Goal: Task Accomplishment & Management: Complete application form

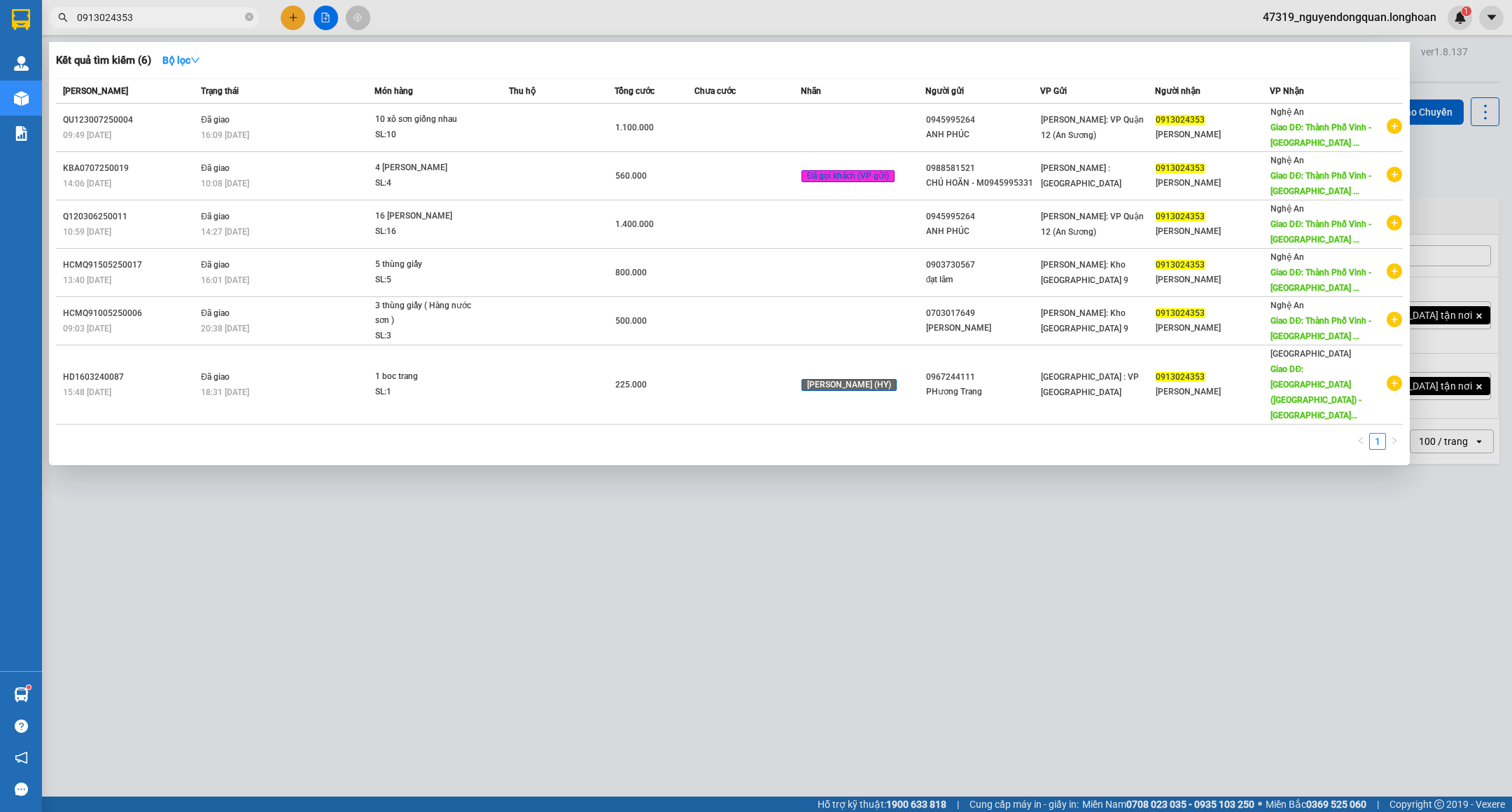
click at [246, 20] on icon "close-circle" at bounding box center [249, 16] width 9 height 9
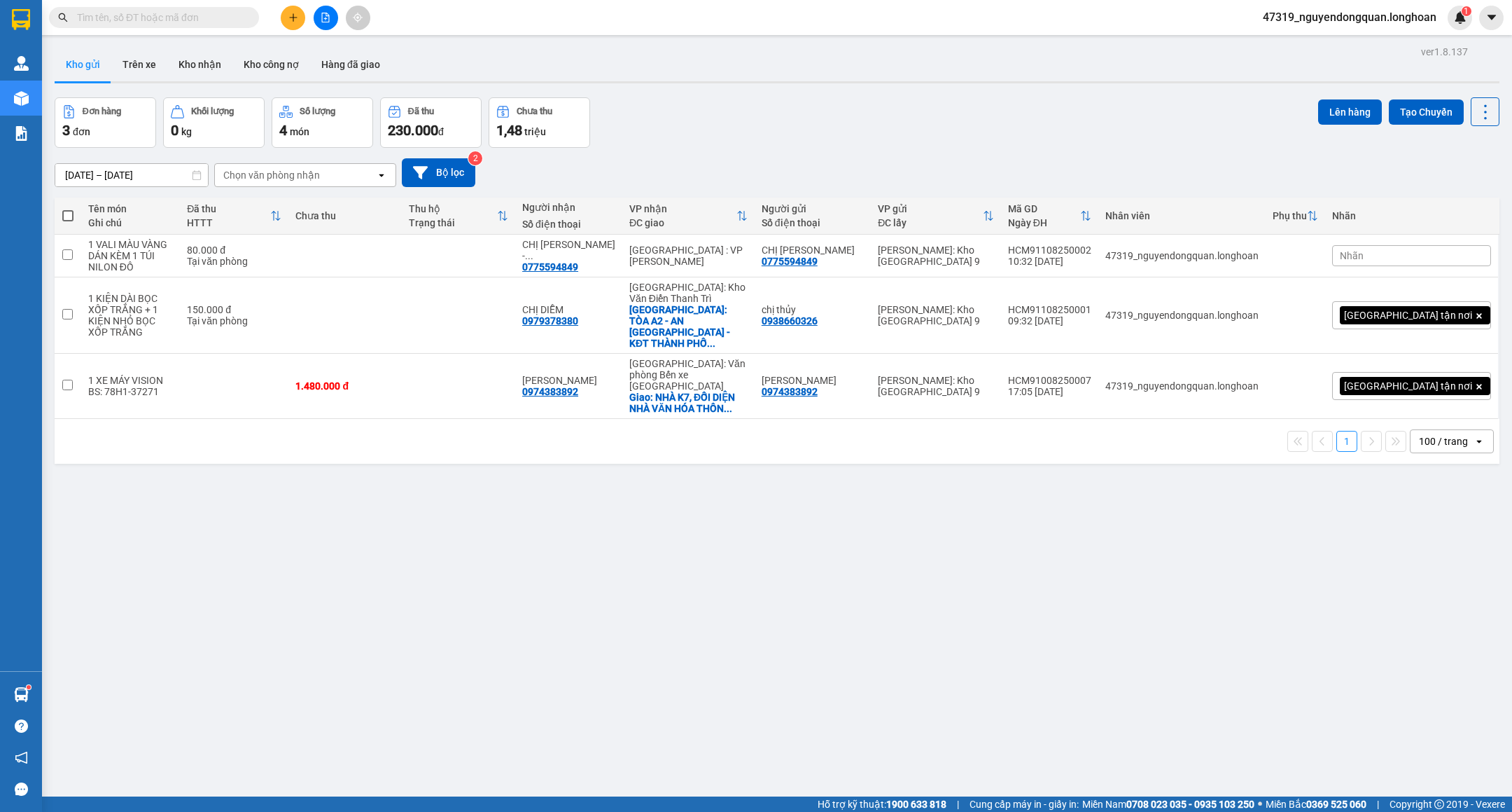
click at [229, 19] on input "text" at bounding box center [159, 17] width 166 height 15
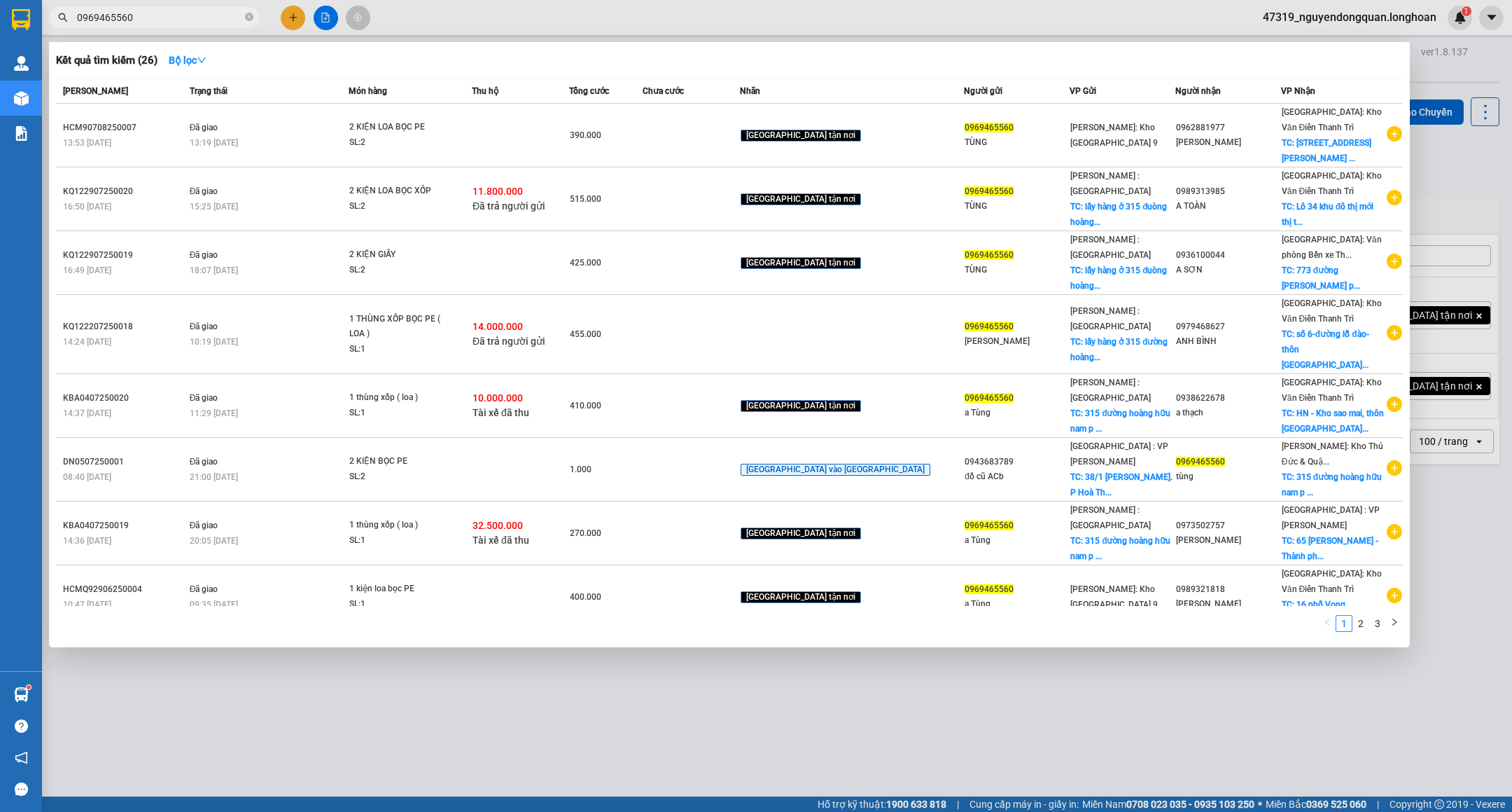
type input "0969465560"
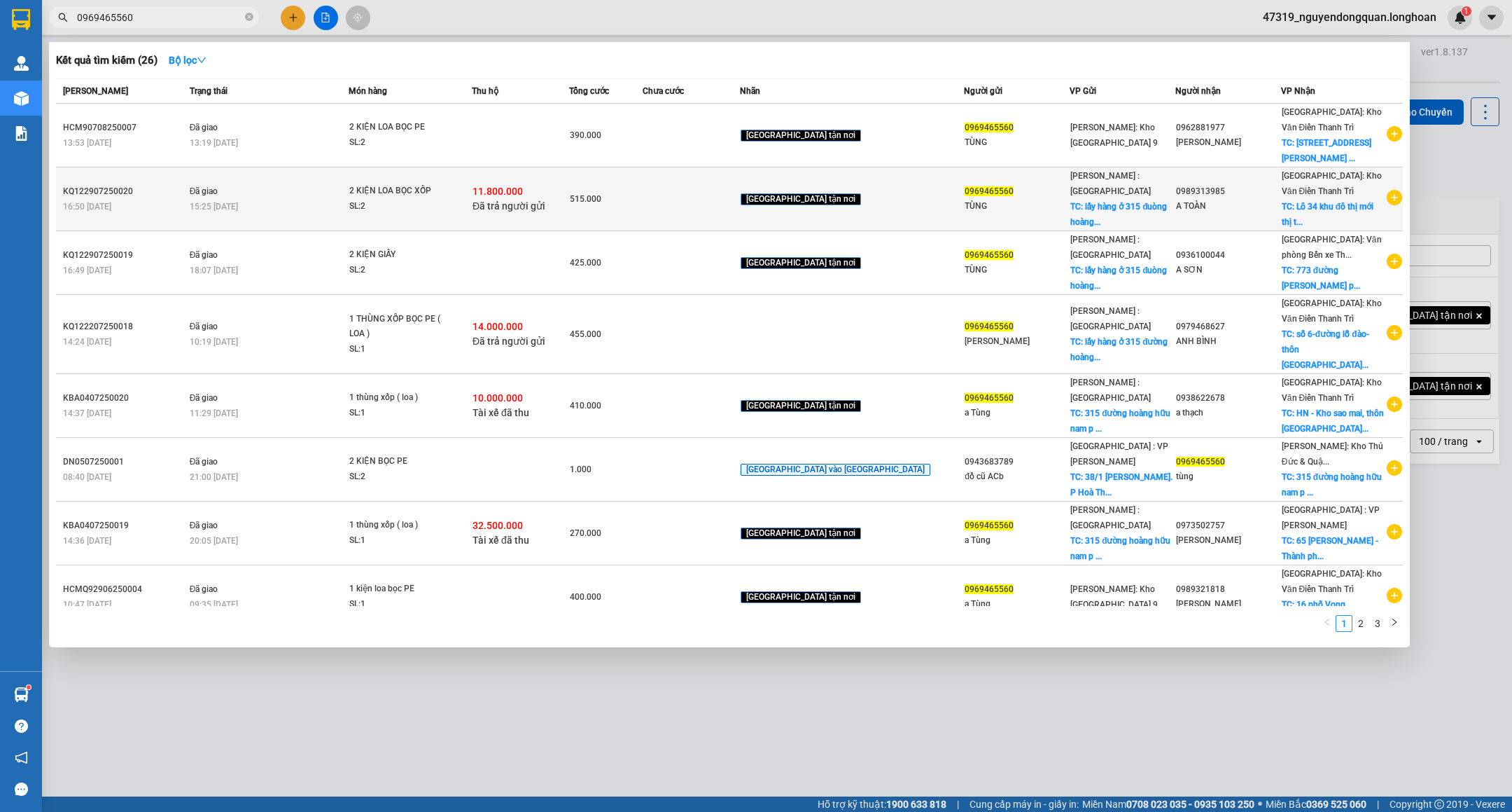
click at [740, 209] on td at bounding box center [691, 199] width 97 height 63
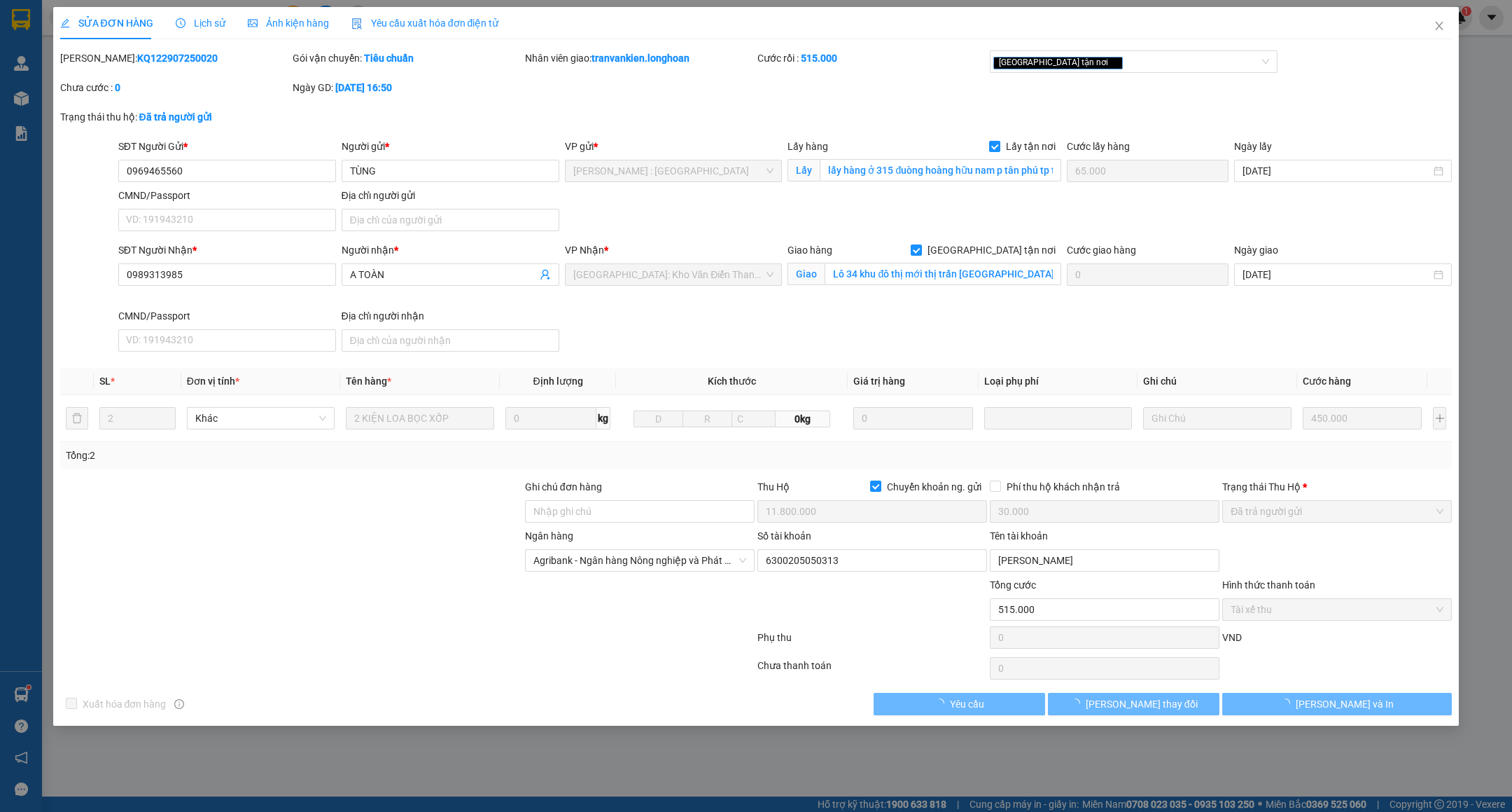
type input "0969465560"
type input "TÙNG"
checkbox input "true"
type input "lấy hàng ở 315 đuòng hoàng hữu nam p tân phú tp thủ đúc hcm"
type input "65.000"
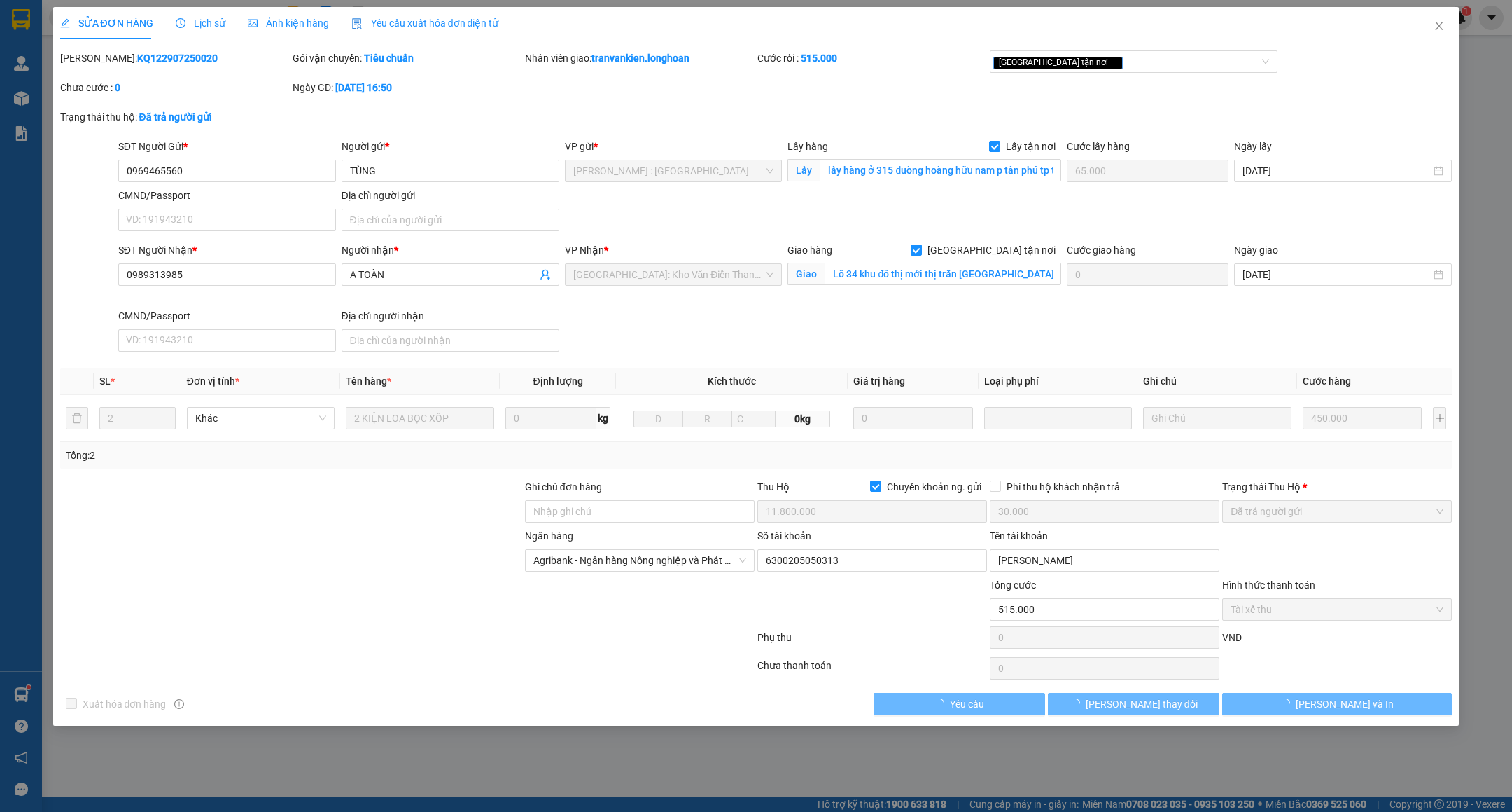
type input "0989313985"
type input "A TOÀN"
checkbox input "true"
type input "Lô 34 khu đô thị mới thị trấn [GEOGRAPHIC_DATA] huyện [GEOGRAPHIC_DATA] tỉnh [G…"
checkbox input "true"
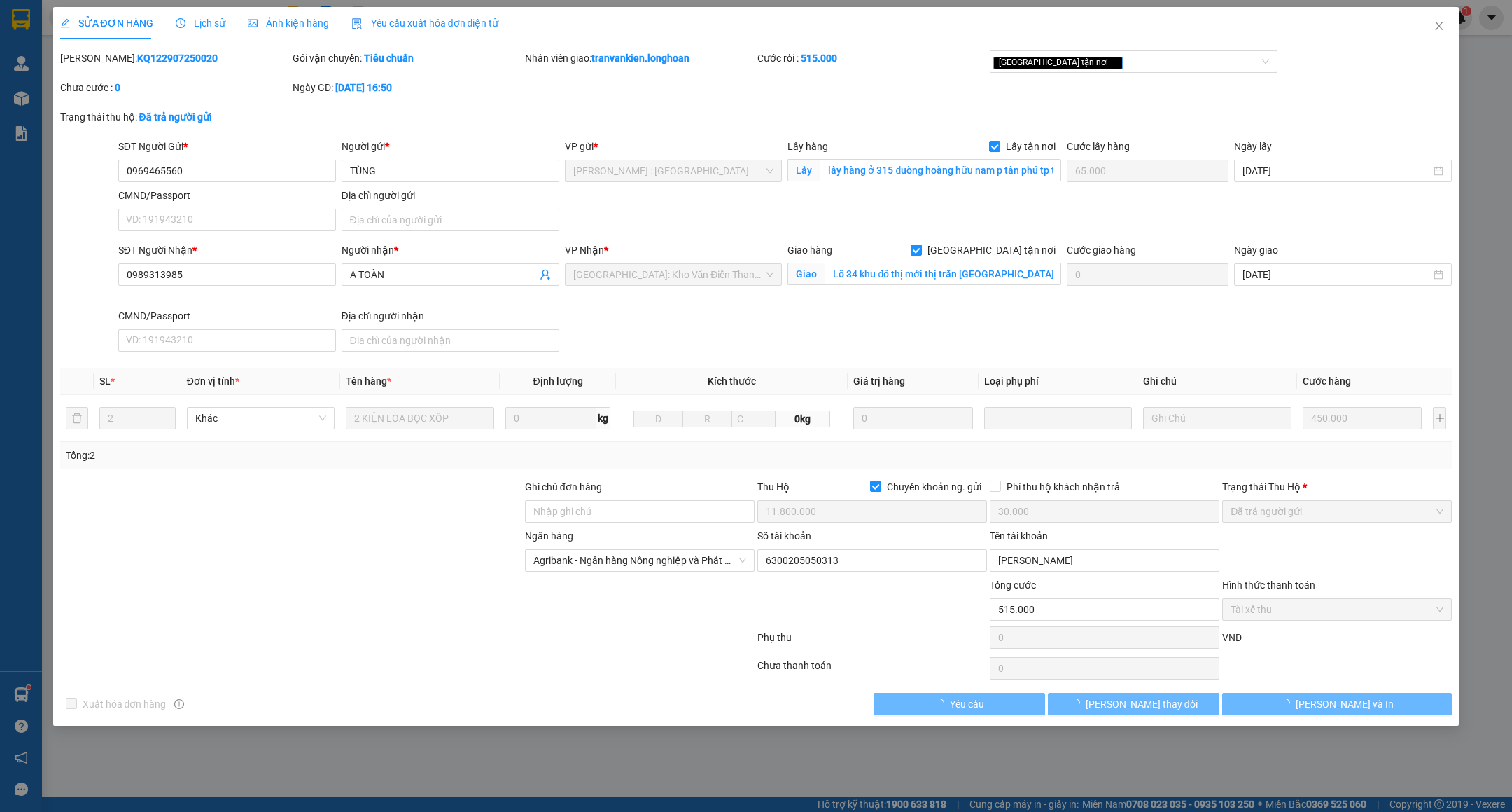
type input "11.800.000"
type input "30.000"
type input "515.000"
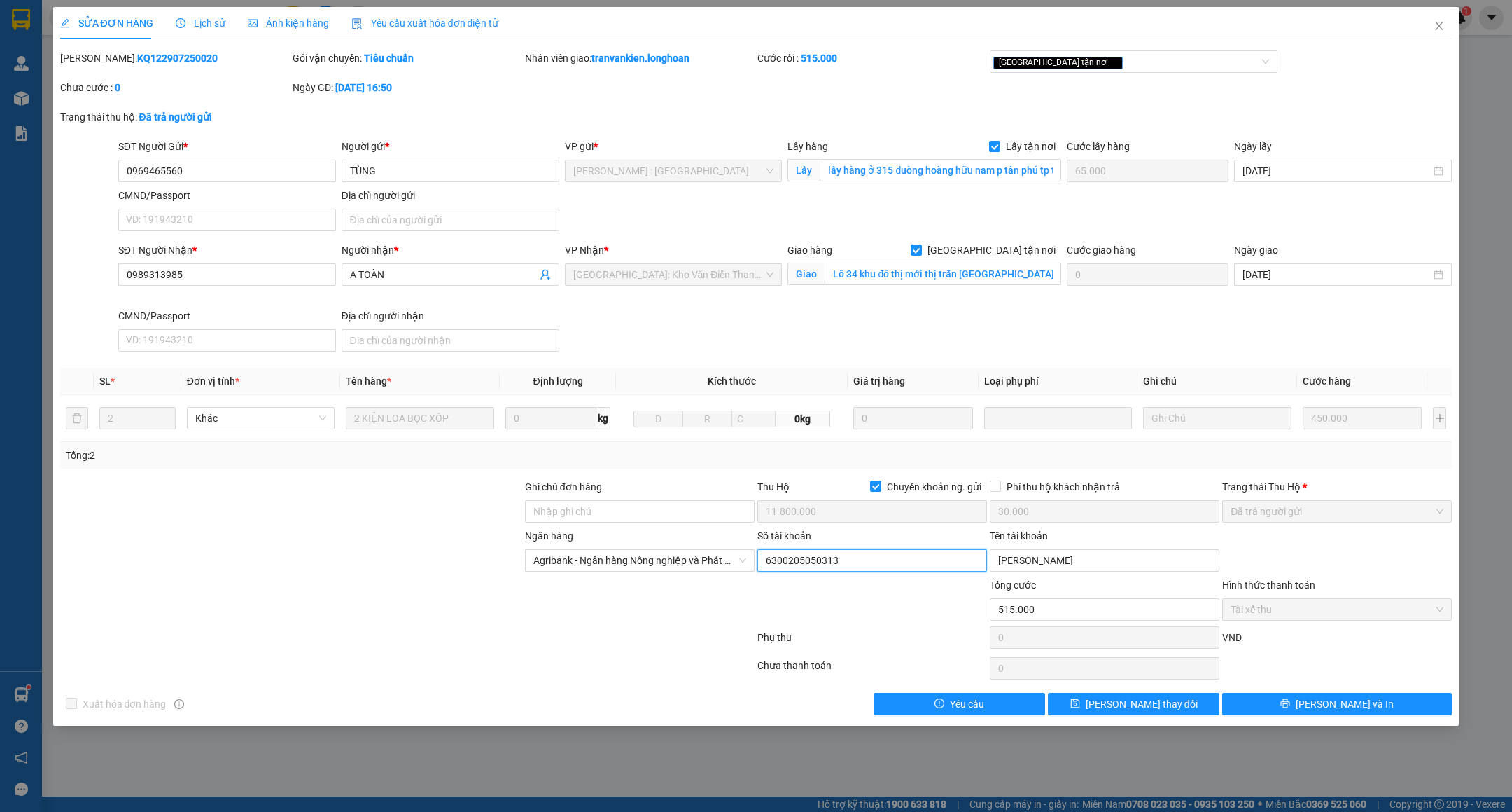
drag, startPoint x: 765, startPoint y: 565, endPoint x: 834, endPoint y: 561, distance: 69.1
click at [834, 561] on input "6300205050313" at bounding box center [872, 560] width 230 height 23
